Goal: Browse casually: Explore the website without a specific task or goal

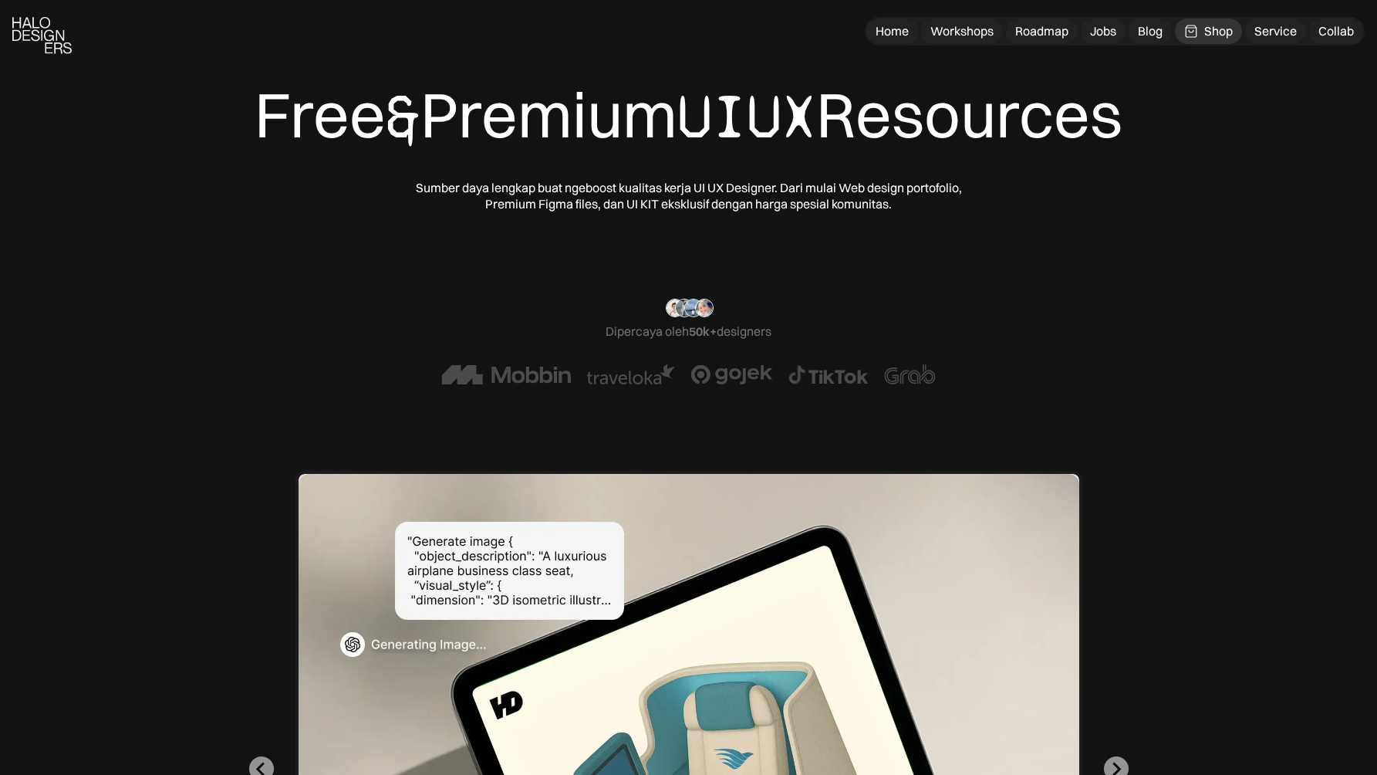
scroll to position [4351, 0]
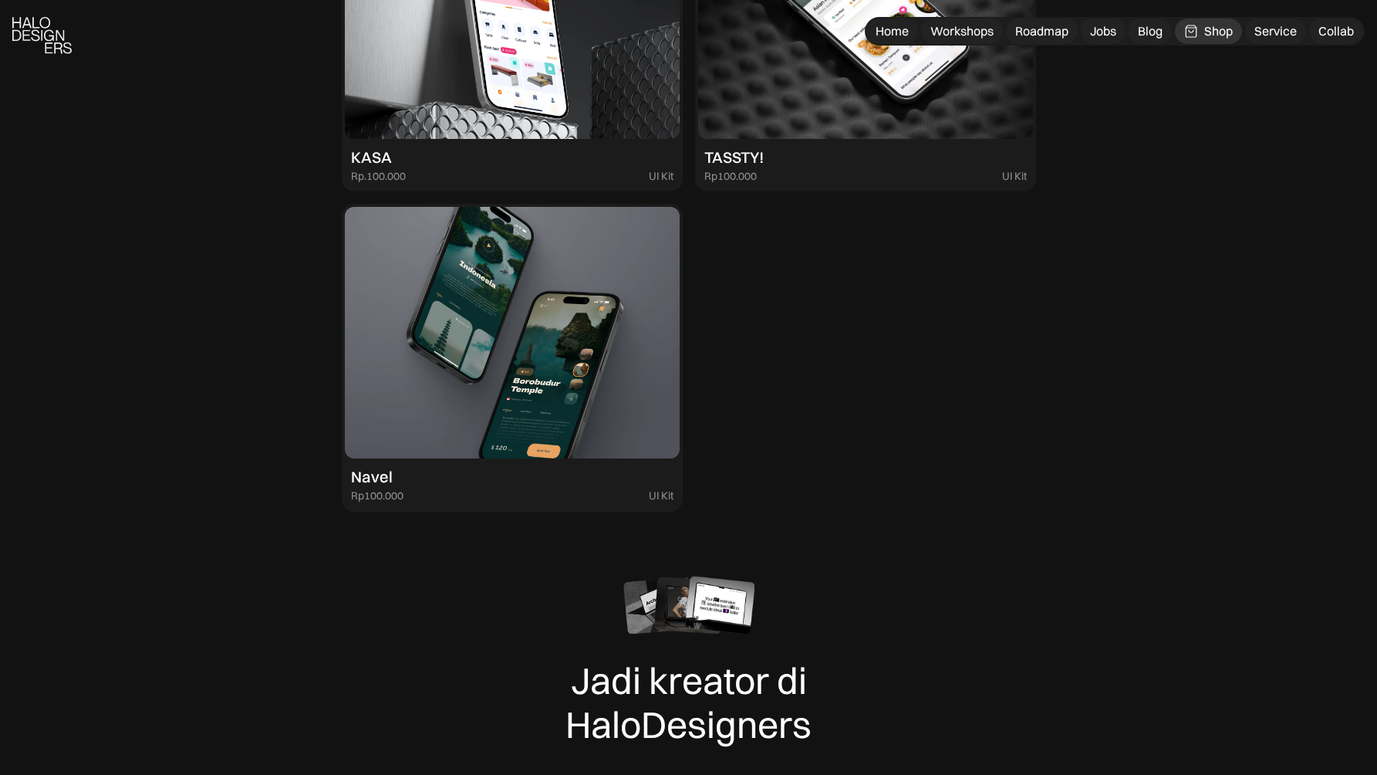
click at [609, 364] on img at bounding box center [512, 333] width 335 height 252
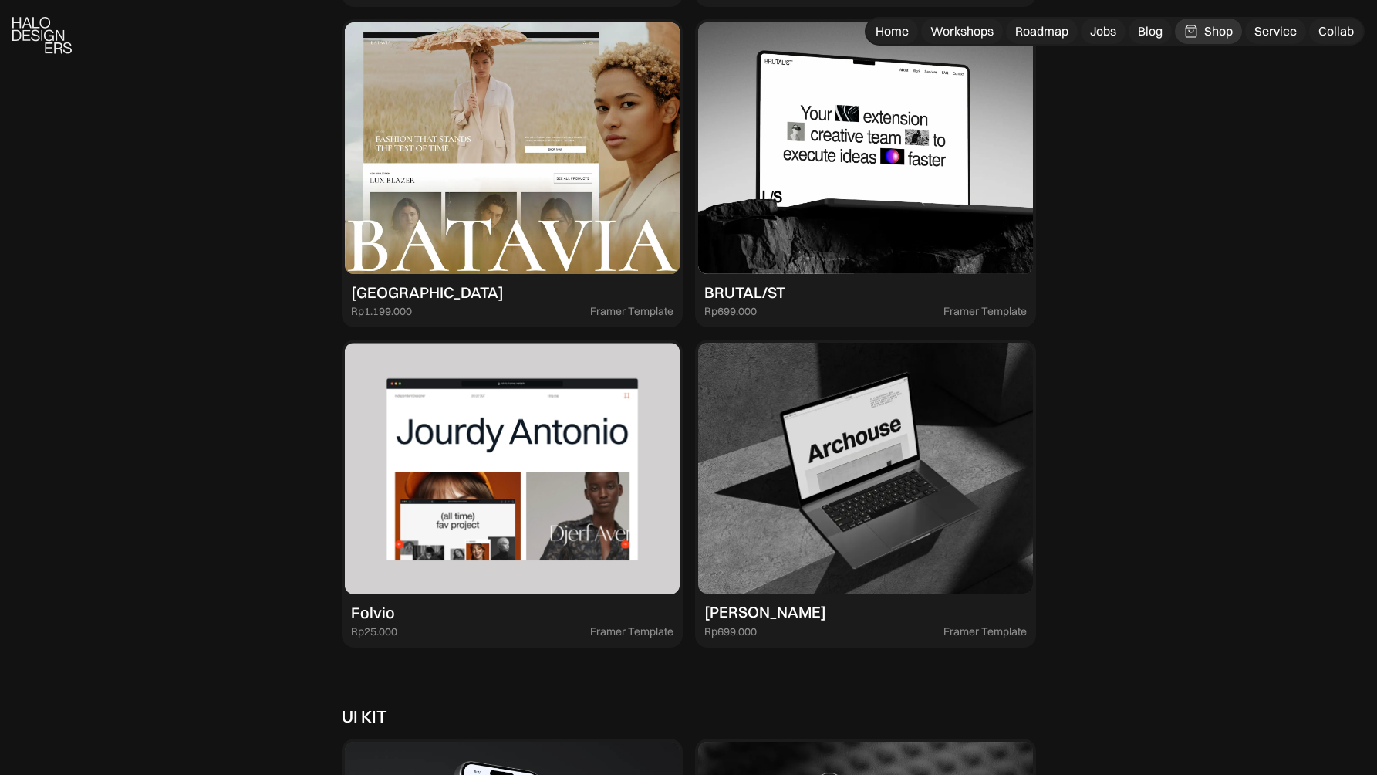
scroll to position [3502, 0]
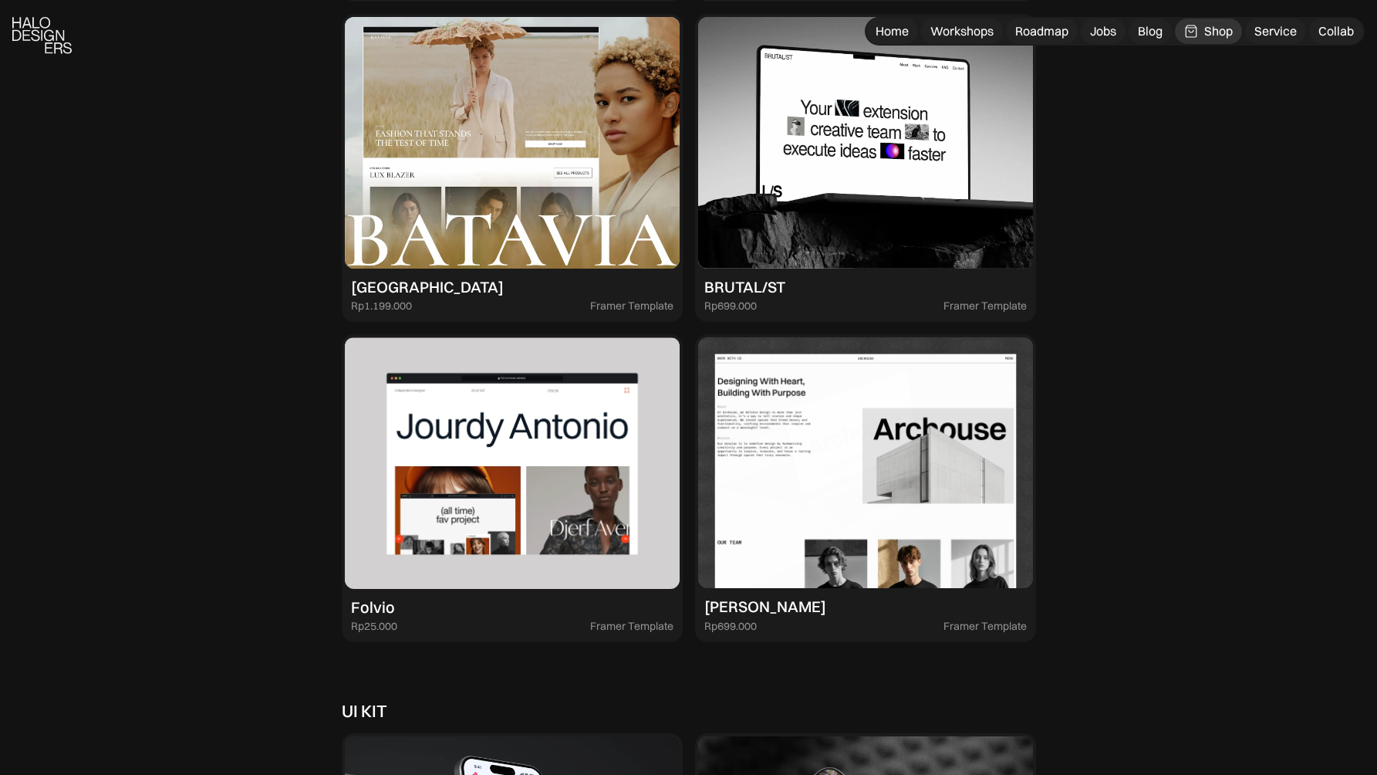
click at [919, 428] on img at bounding box center [865, 463] width 335 height 252
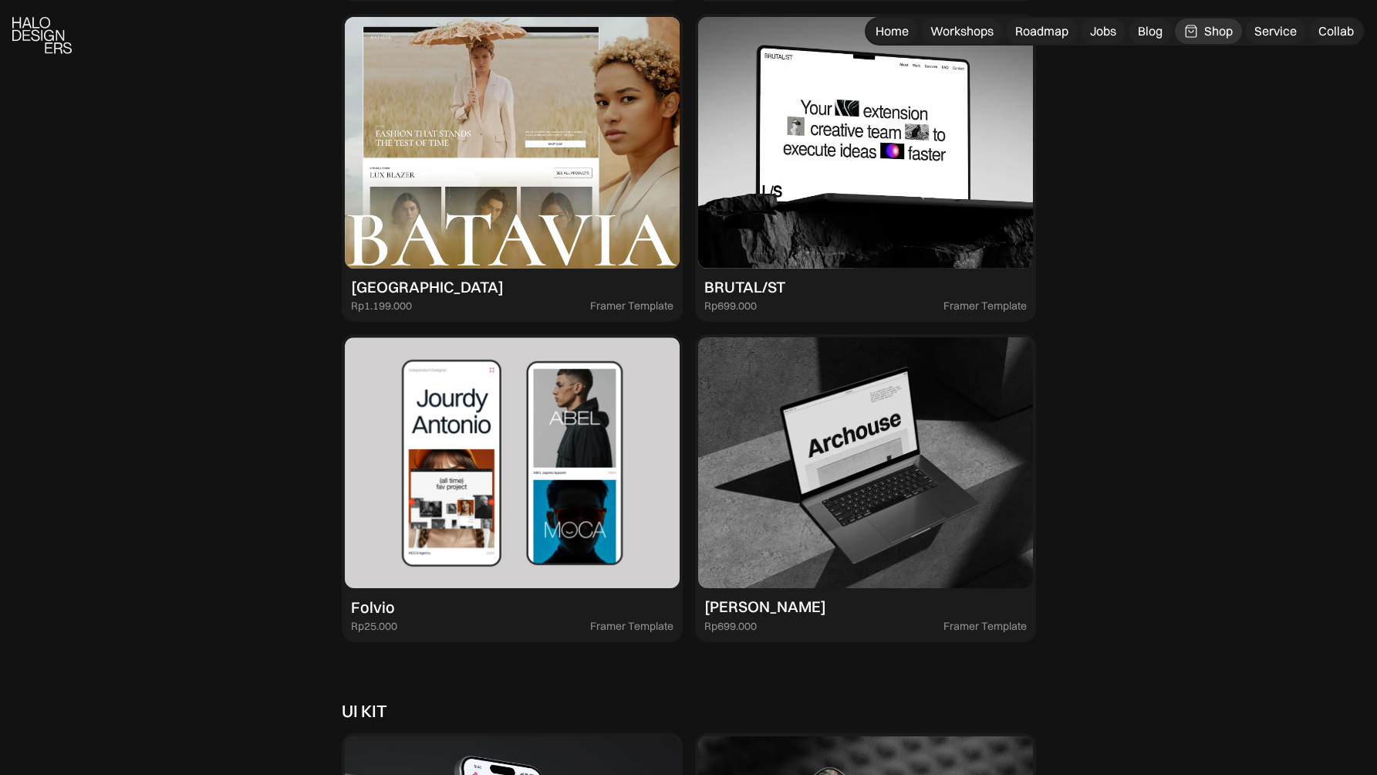
click at [591, 435] on img at bounding box center [512, 463] width 335 height 252
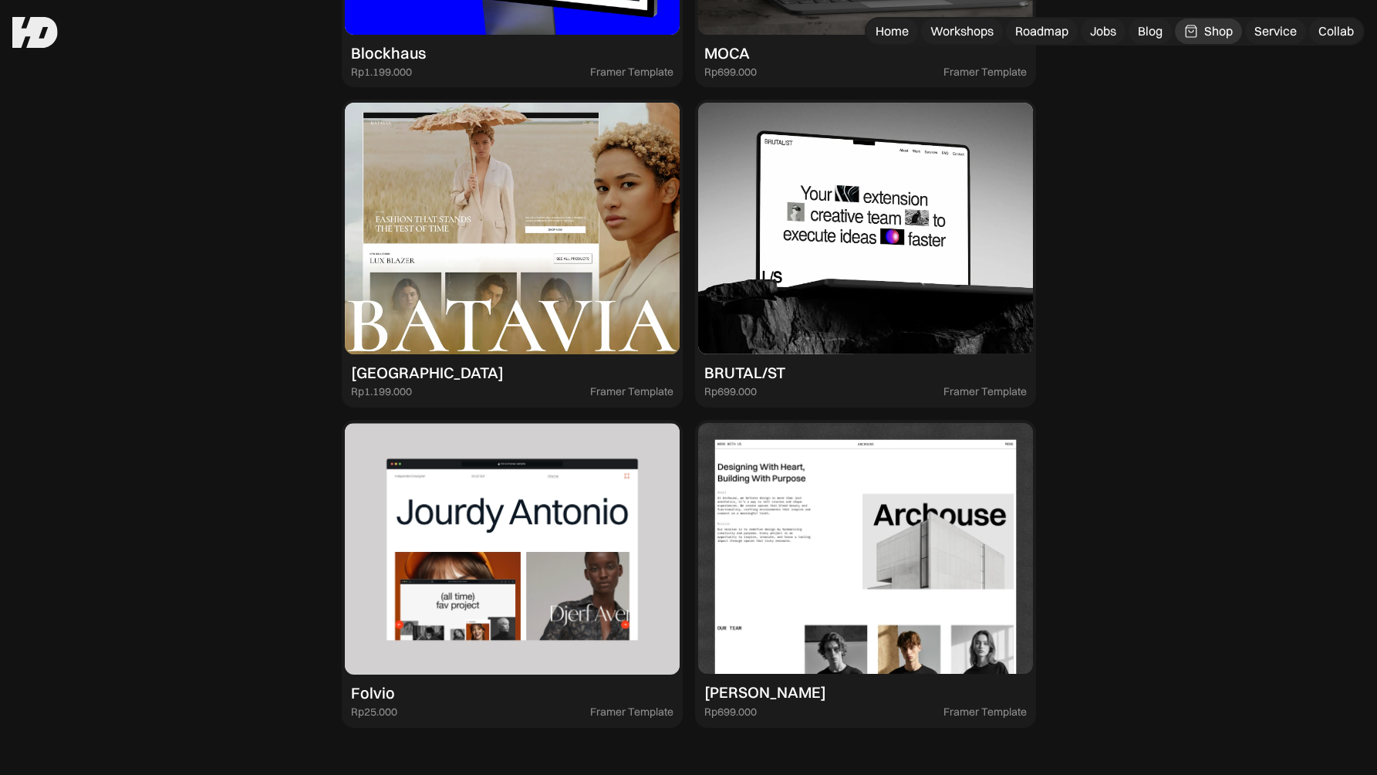
scroll to position [3407, 0]
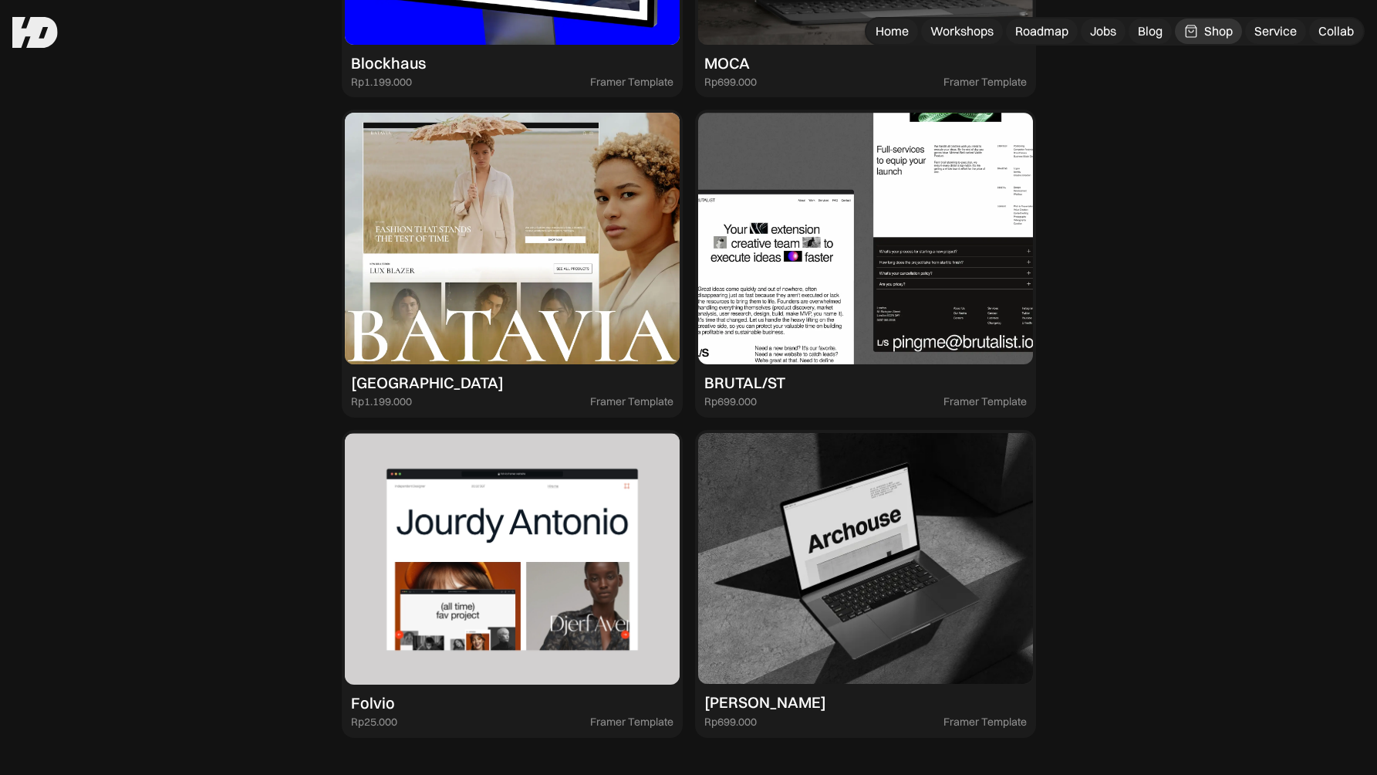
click at [937, 264] on img at bounding box center [865, 239] width 335 height 252
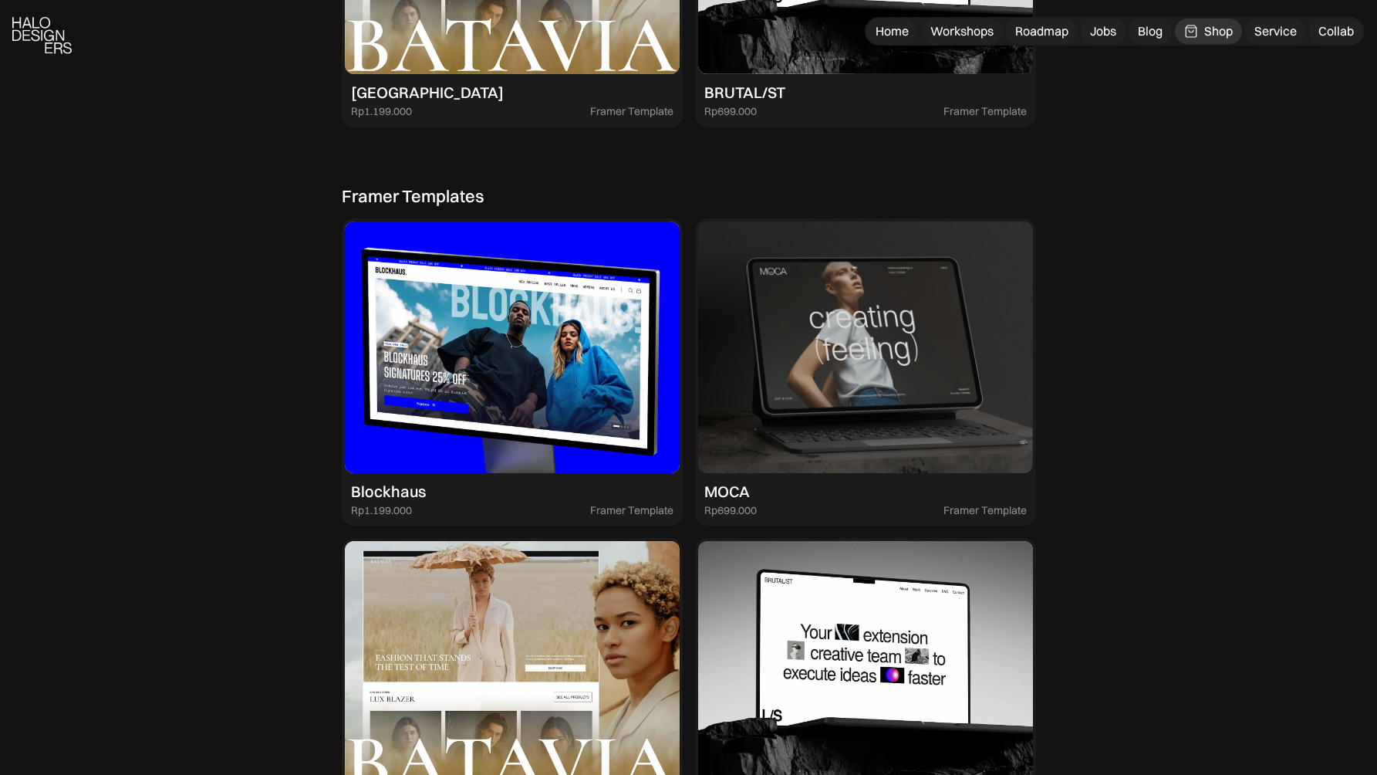
scroll to position [2979, 0]
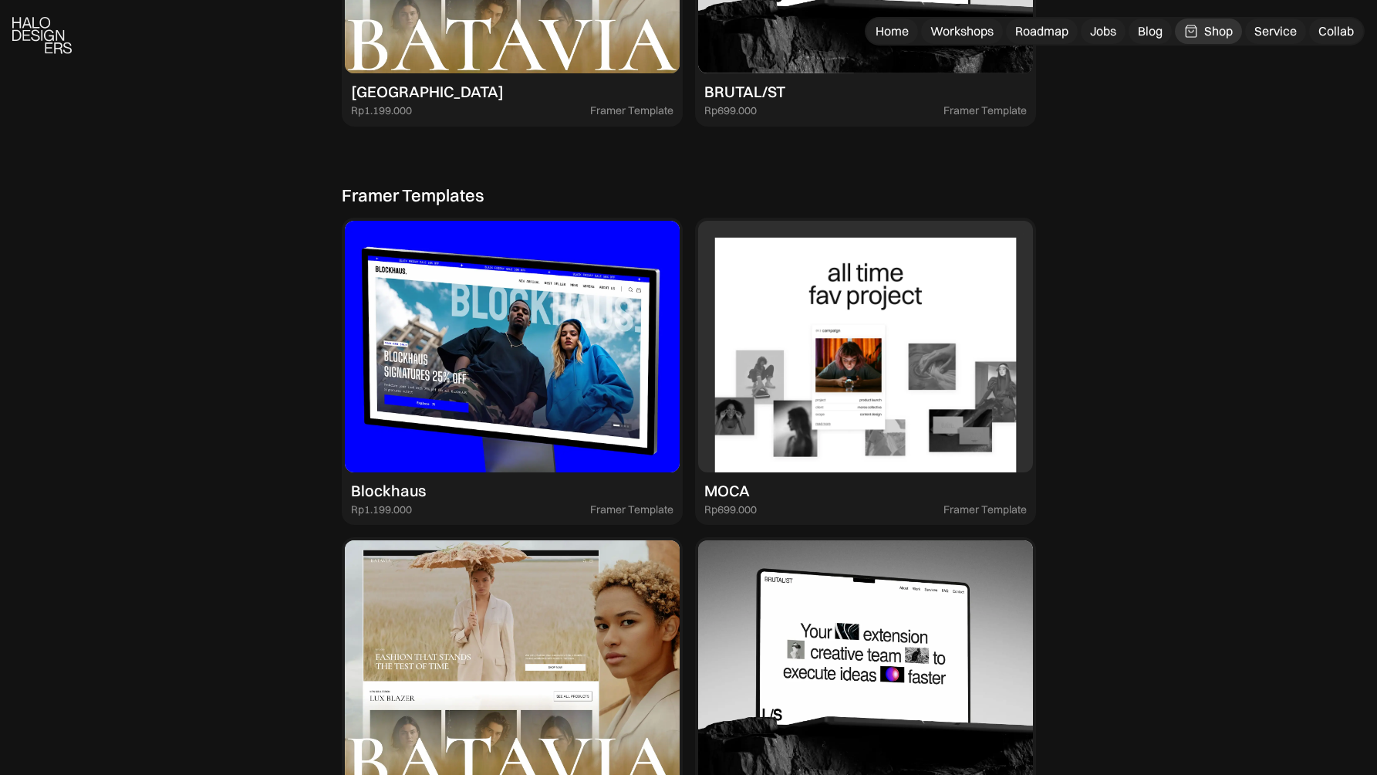
click at [907, 324] on img at bounding box center [865, 347] width 335 height 252
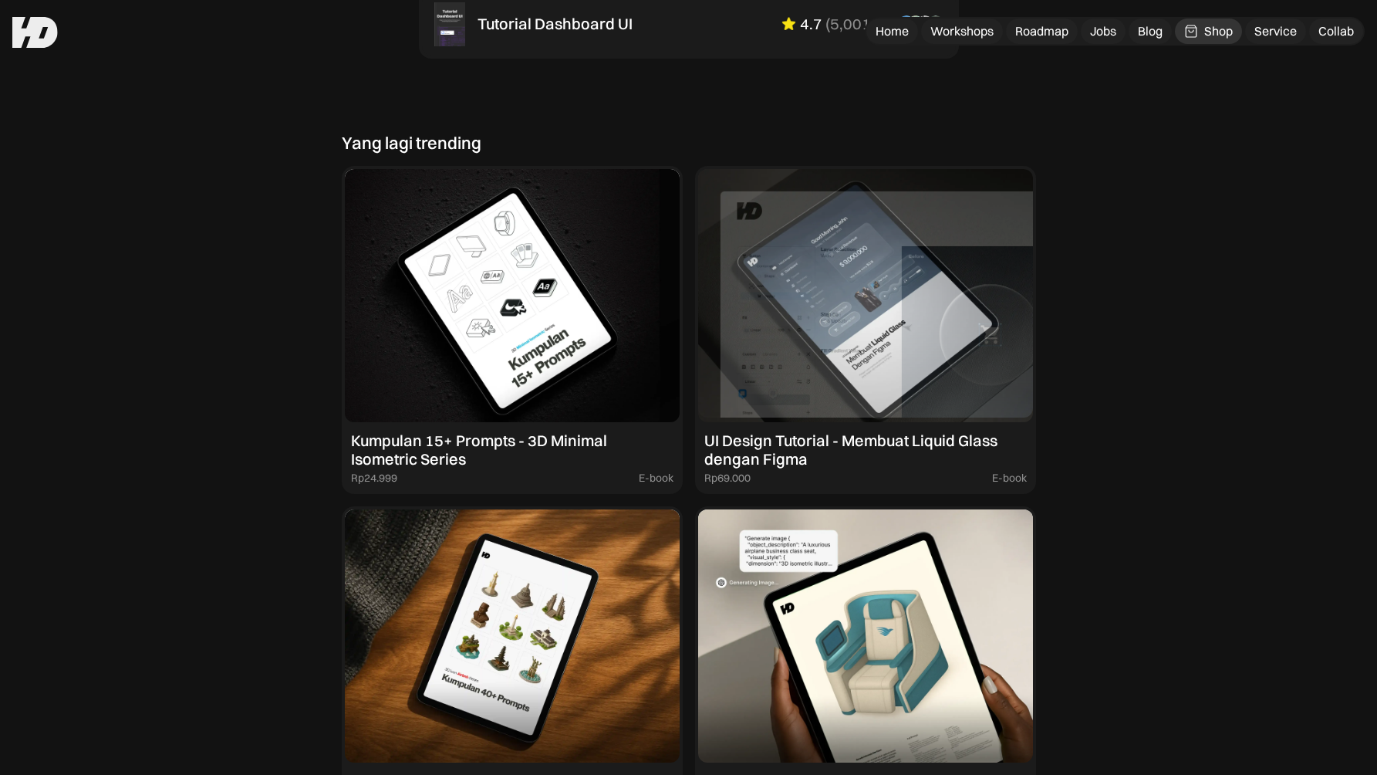
scroll to position [1265, 0]
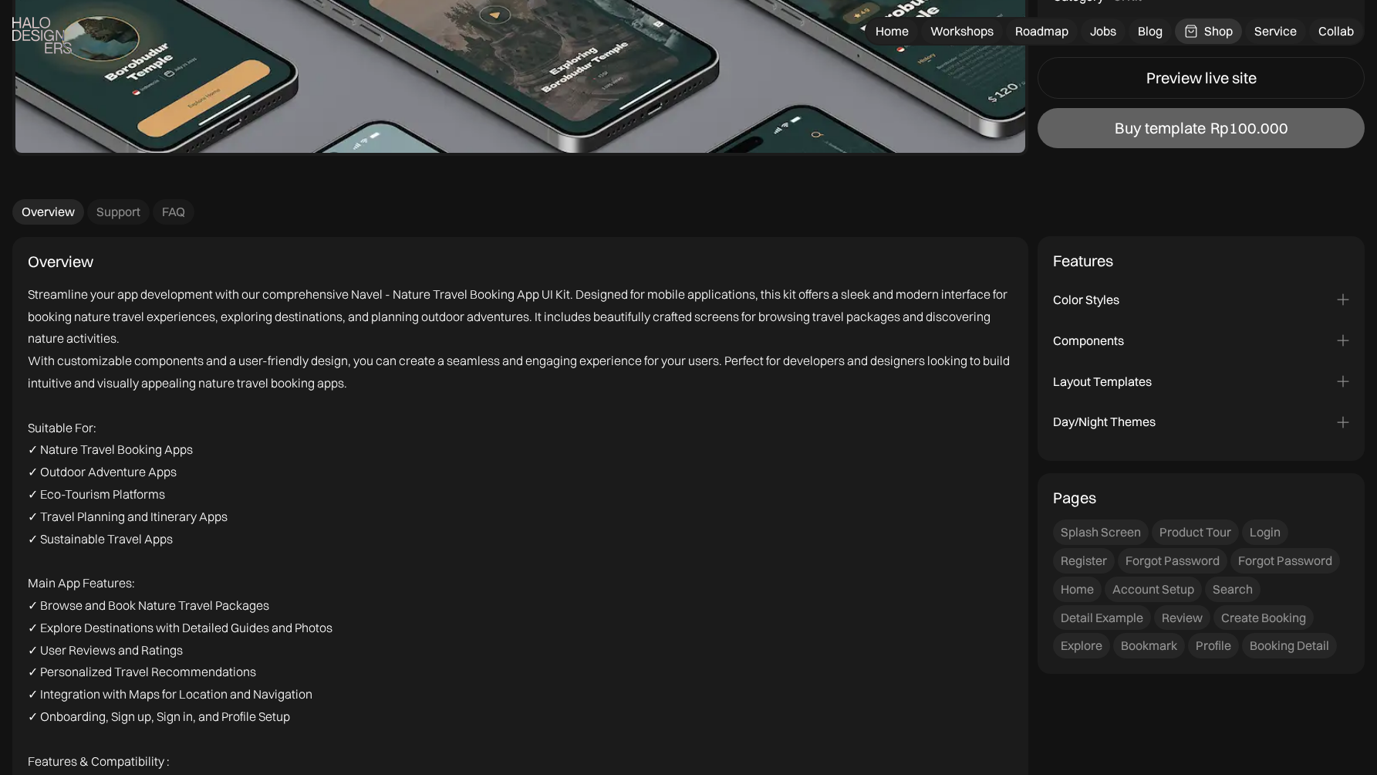
scroll to position [2285, 0]
click at [114, 204] on div "Support" at bounding box center [118, 211] width 44 height 16
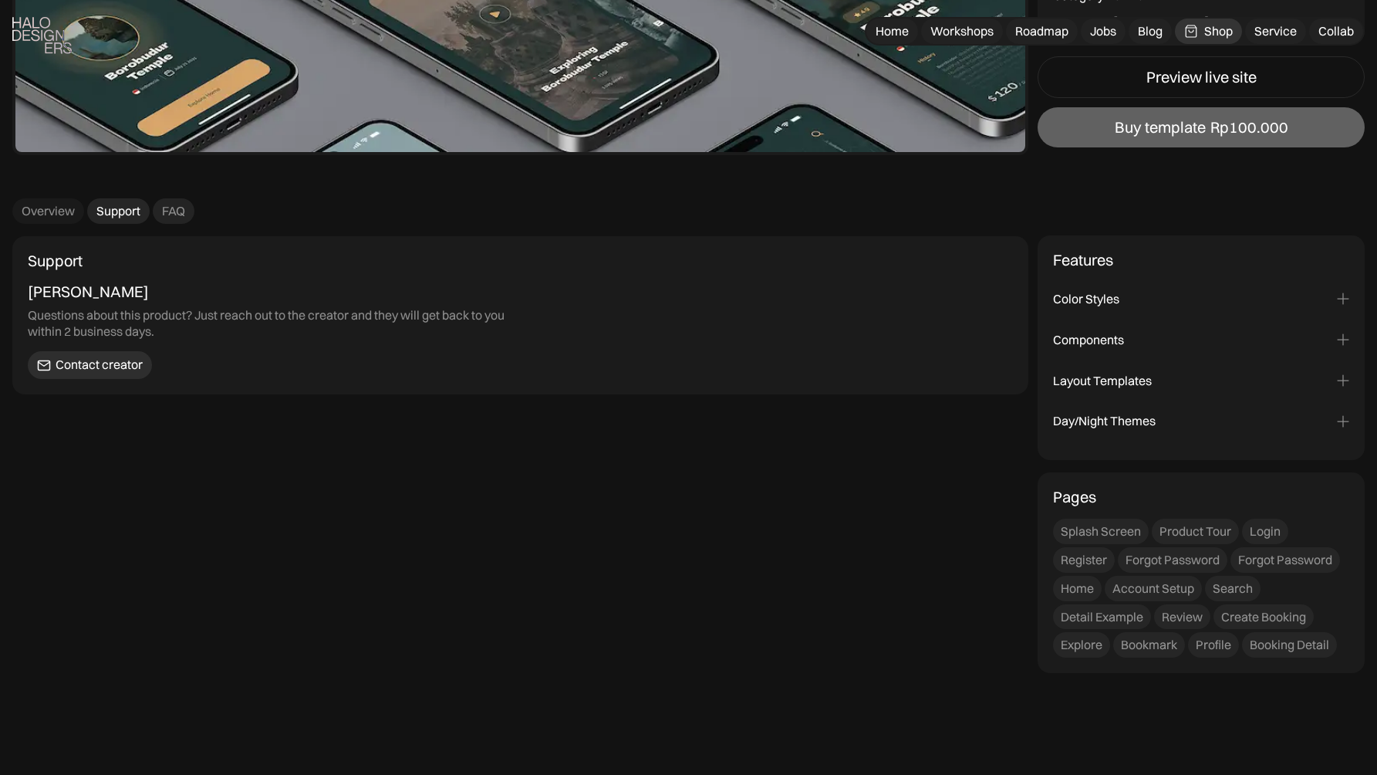
click at [171, 214] on div "FAQ" at bounding box center [173, 211] width 23 height 16
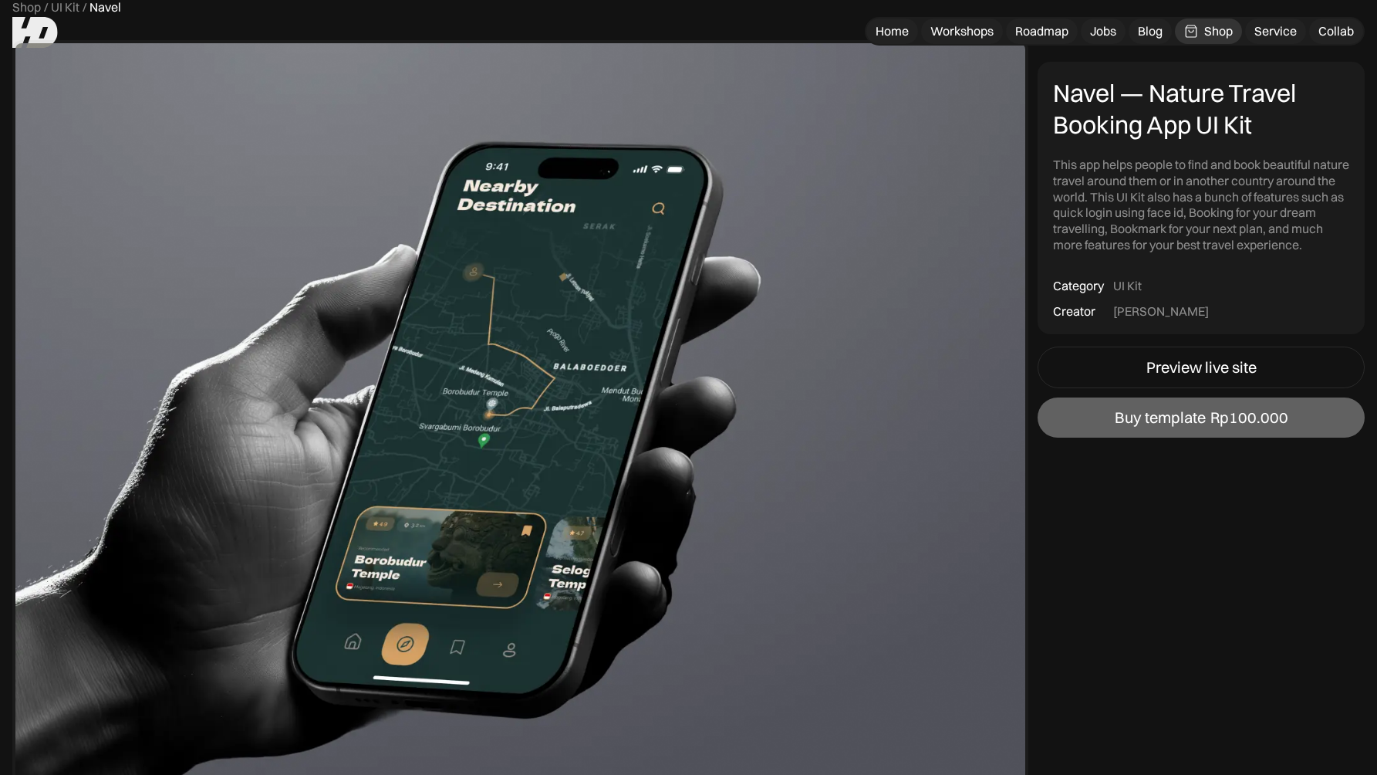
scroll to position [73, 0]
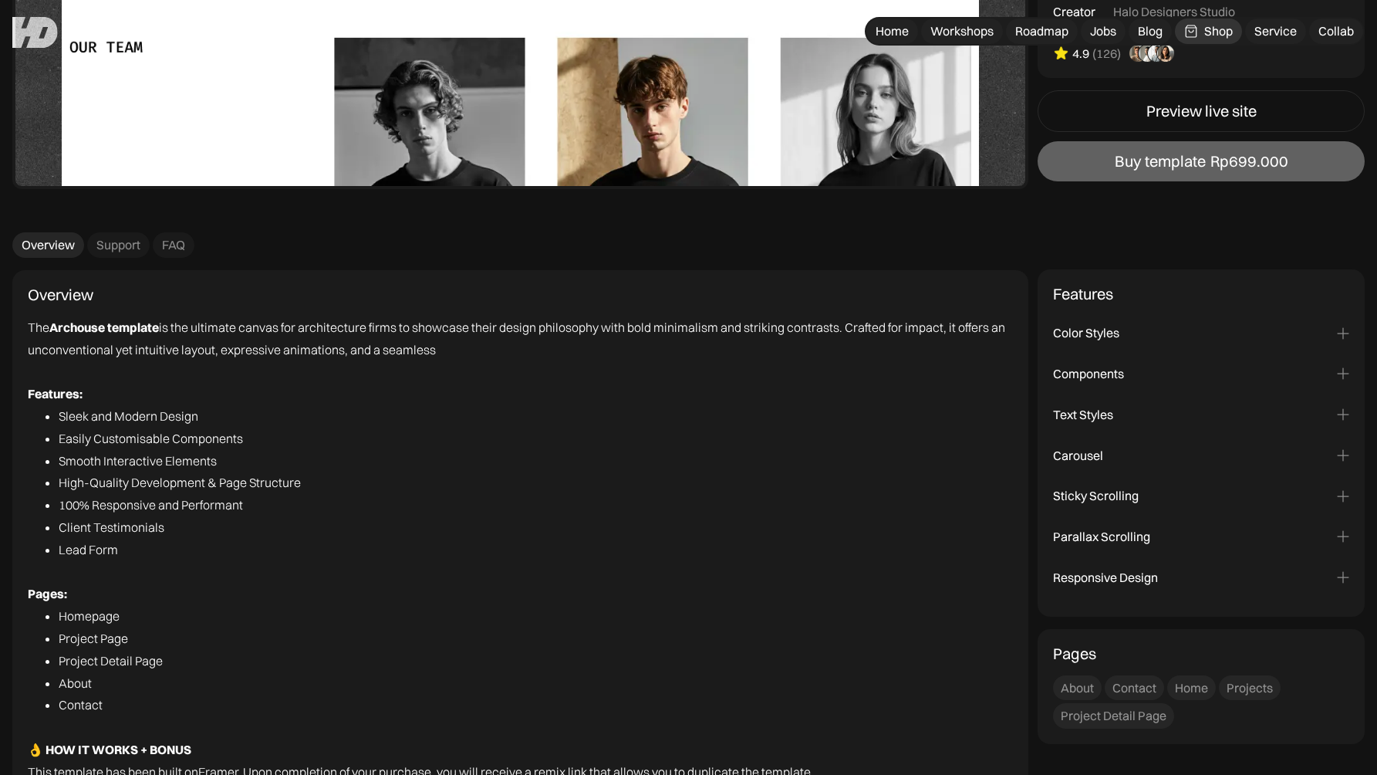
scroll to position [2958, 0]
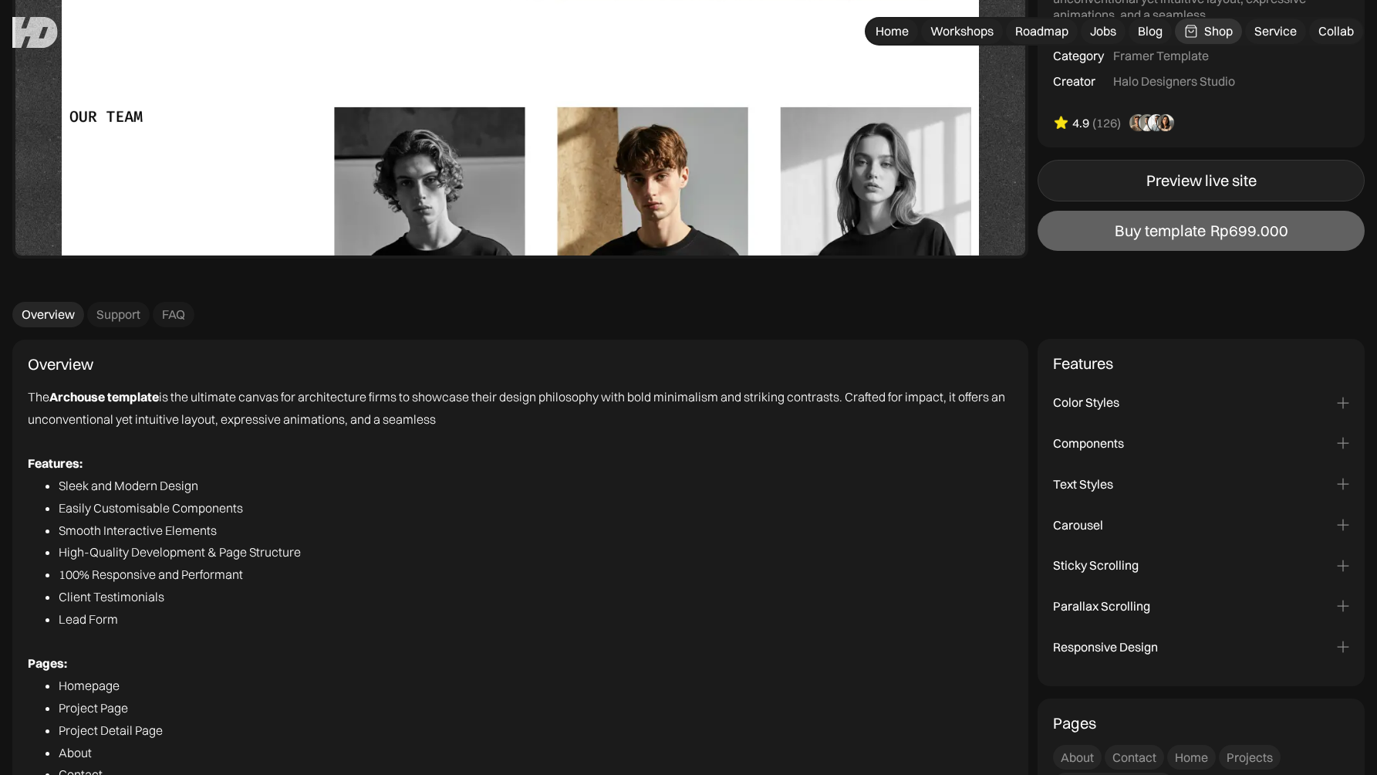
click at [1140, 182] on link "Preview live site" at bounding box center [1201, 181] width 327 height 42
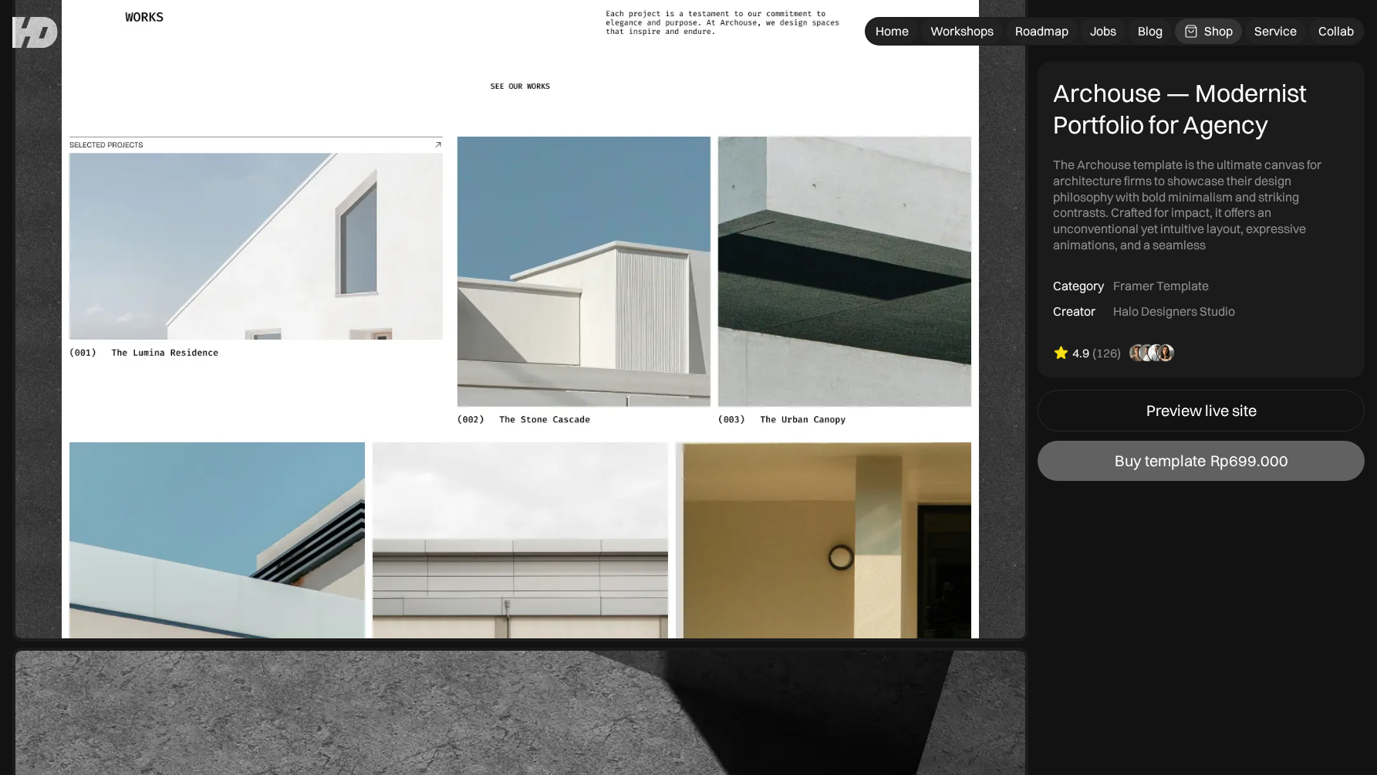
scroll to position [996, 0]
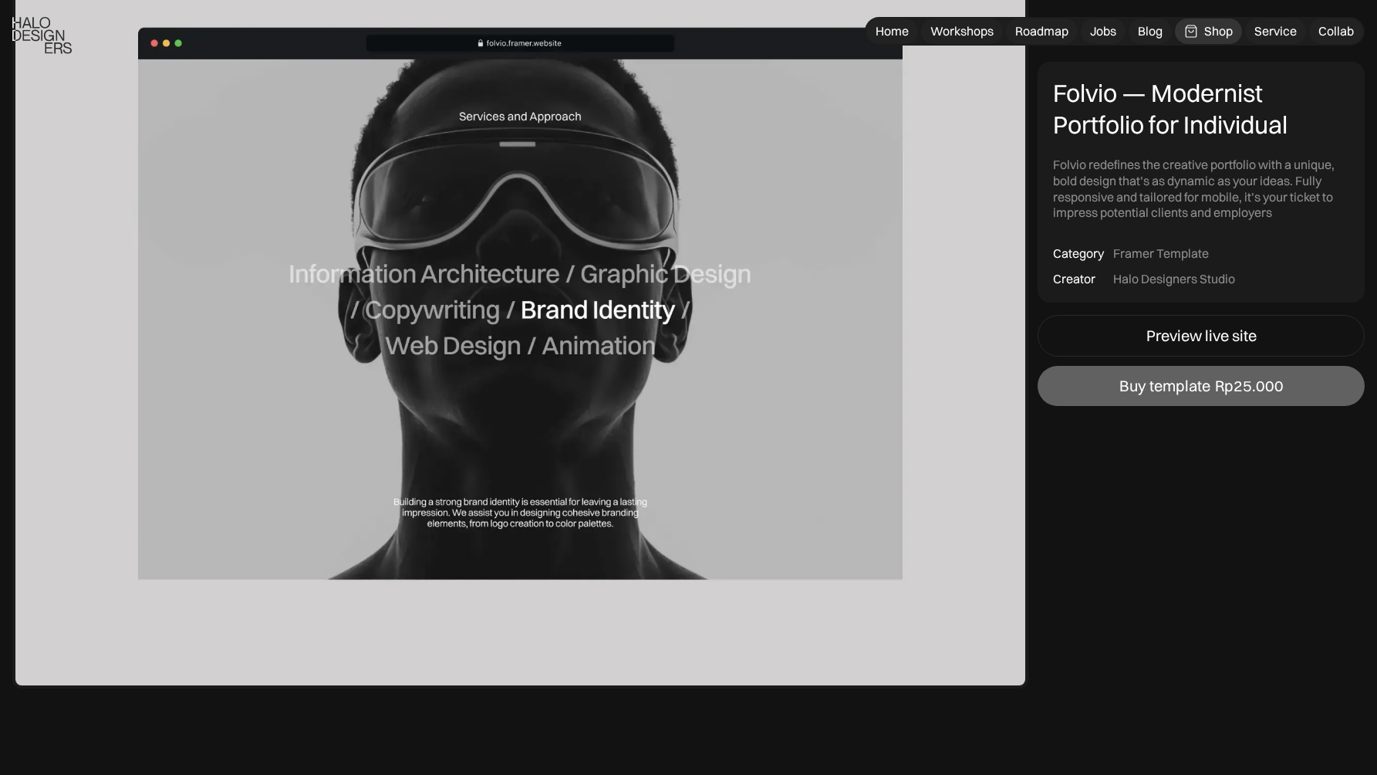
scroll to position [986, 0]
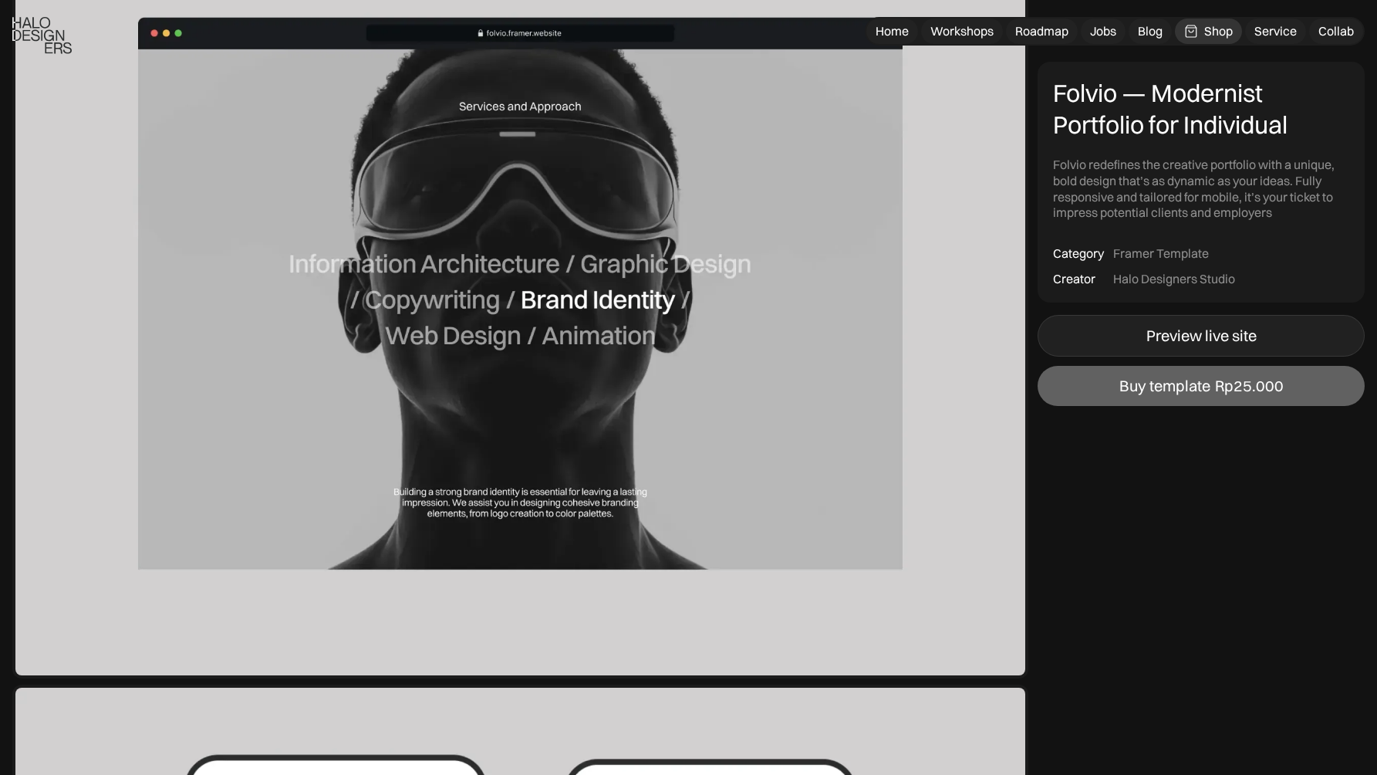
click at [1140, 329] on link "Preview live site" at bounding box center [1201, 336] width 327 height 42
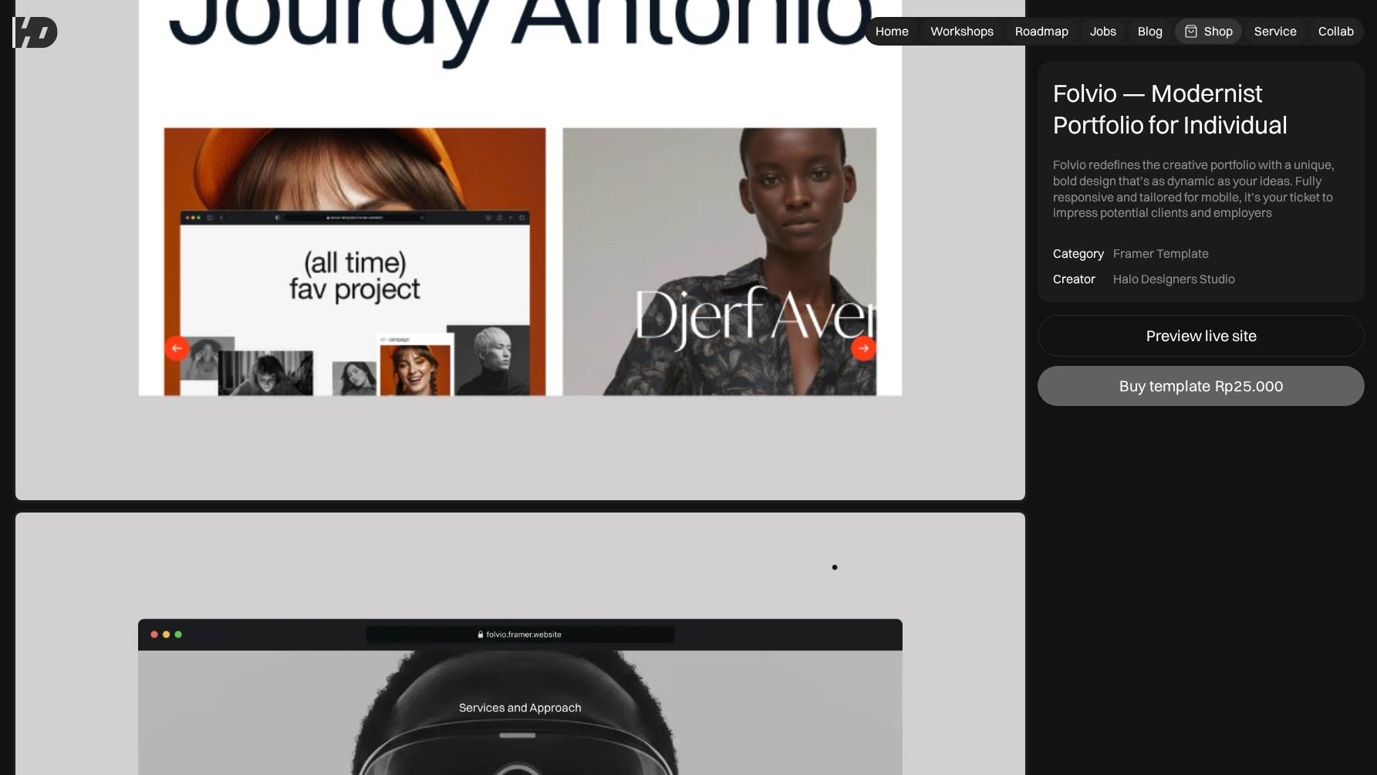
scroll to position [218, 0]
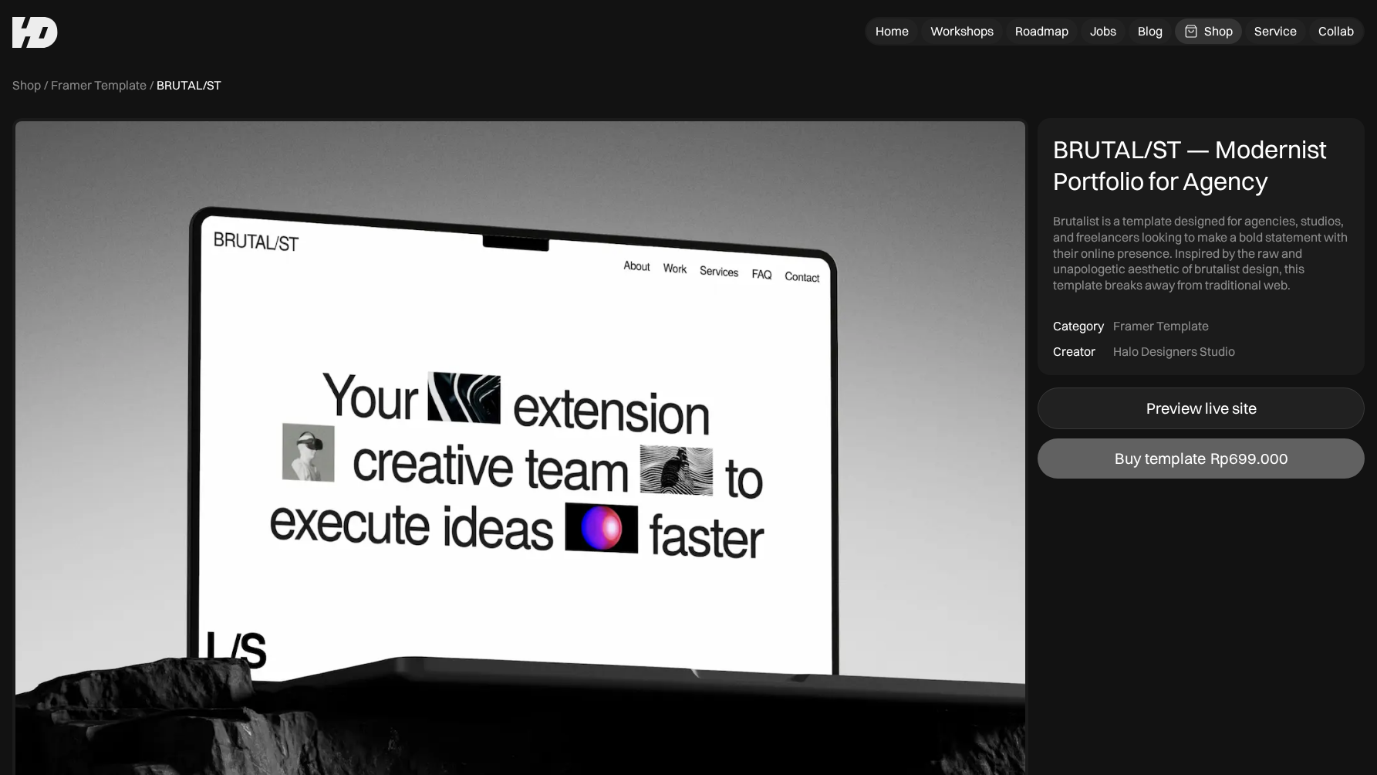
click at [1211, 408] on div "Preview live site" at bounding box center [1202, 408] width 110 height 19
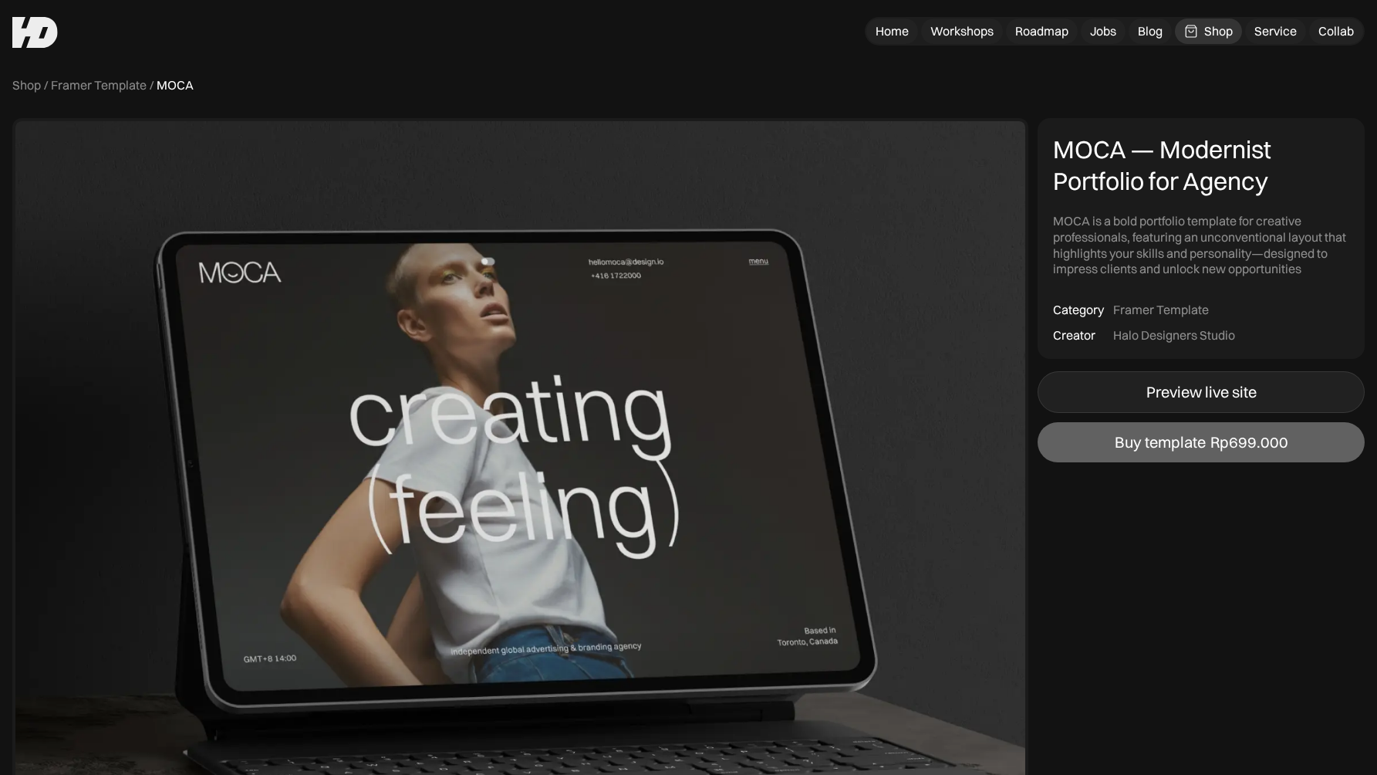
click at [1200, 392] on div "Preview live site" at bounding box center [1202, 392] width 110 height 19
